Goal: Use online tool/utility: Use online tool/utility

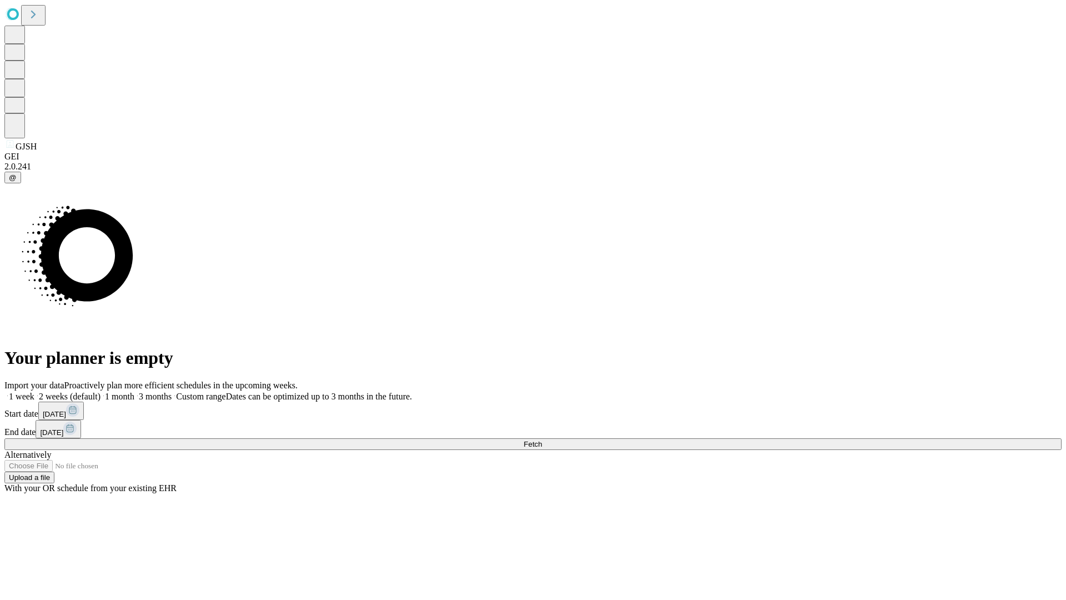
click at [861, 438] on button "Fetch" at bounding box center [532, 444] width 1057 height 12
